Goal: Find specific page/section: Find specific page/section

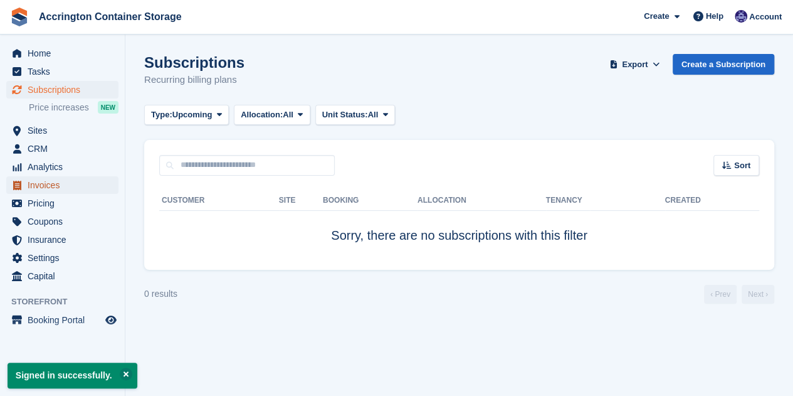
click at [89, 187] on span "Invoices" at bounding box center [65, 185] width 75 height 18
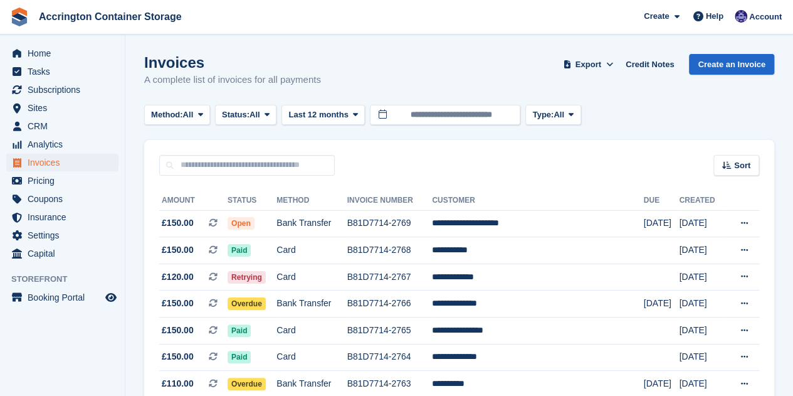
scroll to position [58, 0]
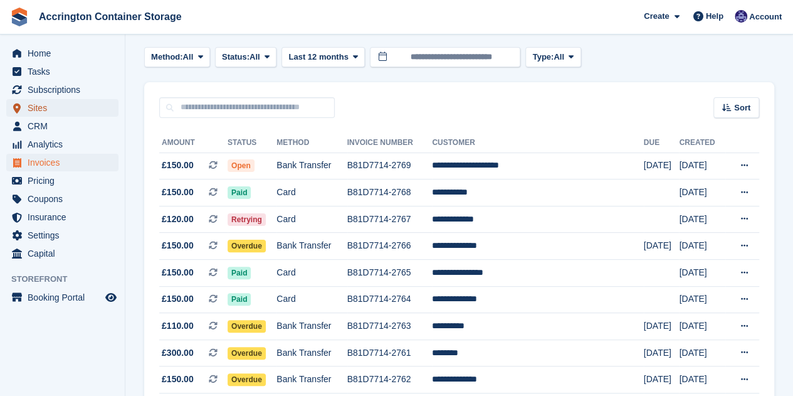
click at [56, 107] on span "Sites" at bounding box center [65, 108] width 75 height 18
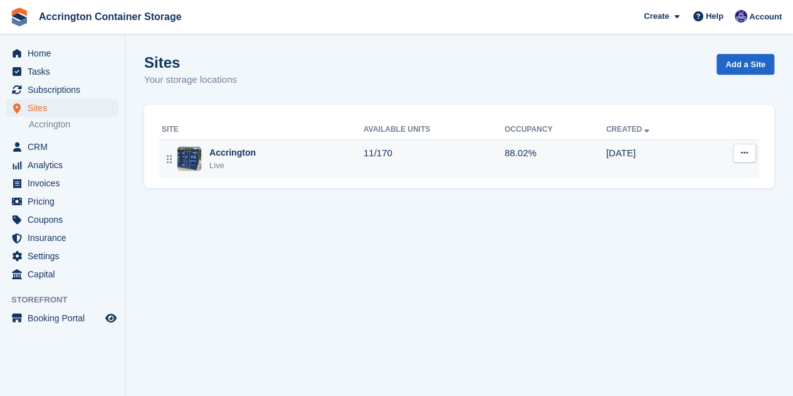
click at [236, 154] on div "Accrington" at bounding box center [232, 152] width 46 height 13
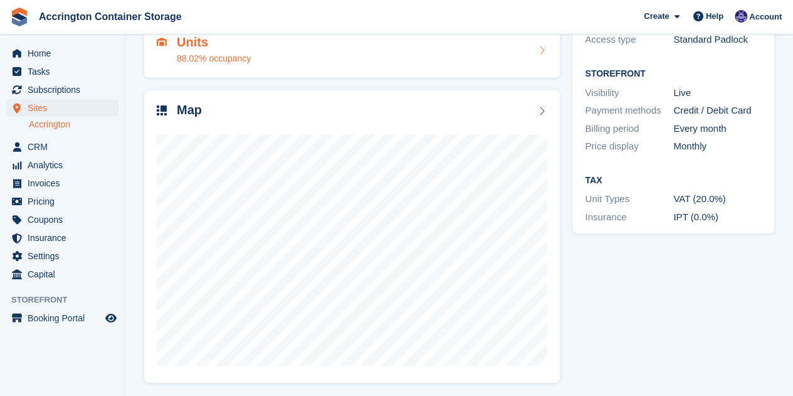
scroll to position [139, 0]
